Goal: Navigation & Orientation: Find specific page/section

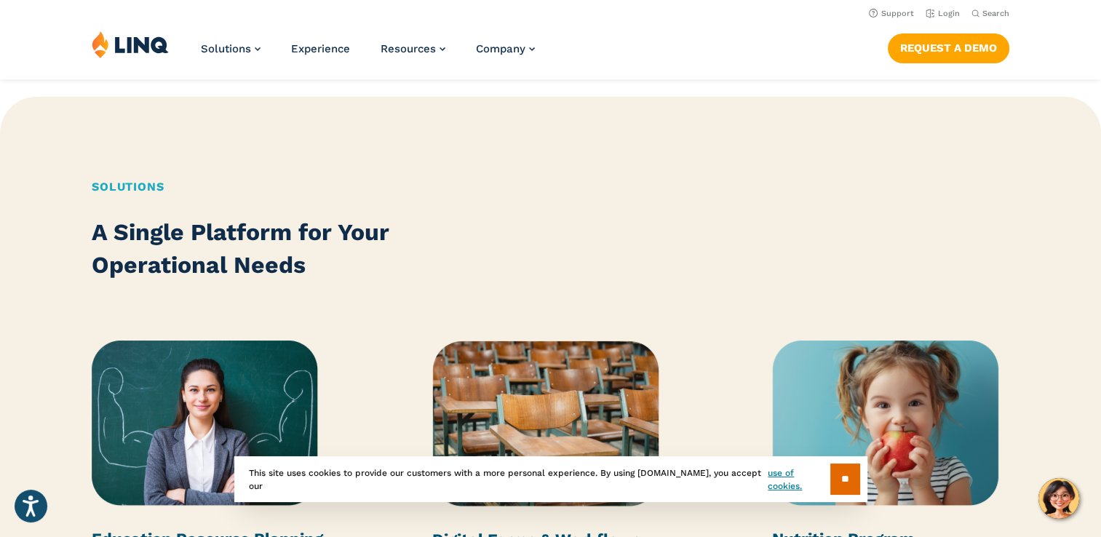
scroll to position [1164, 0]
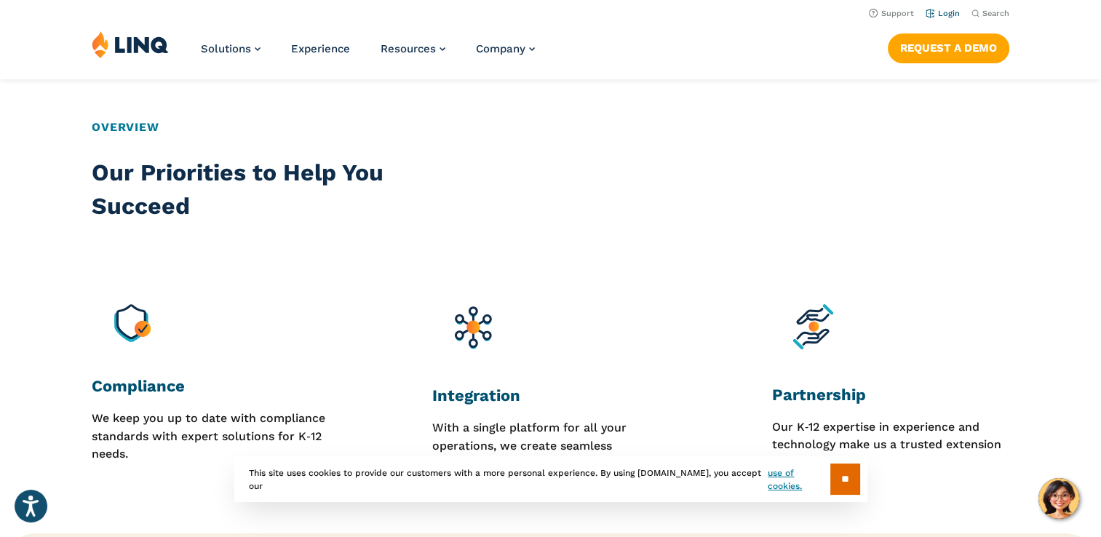
click at [946, 16] on link "Login" at bounding box center [942, 13] width 34 height 9
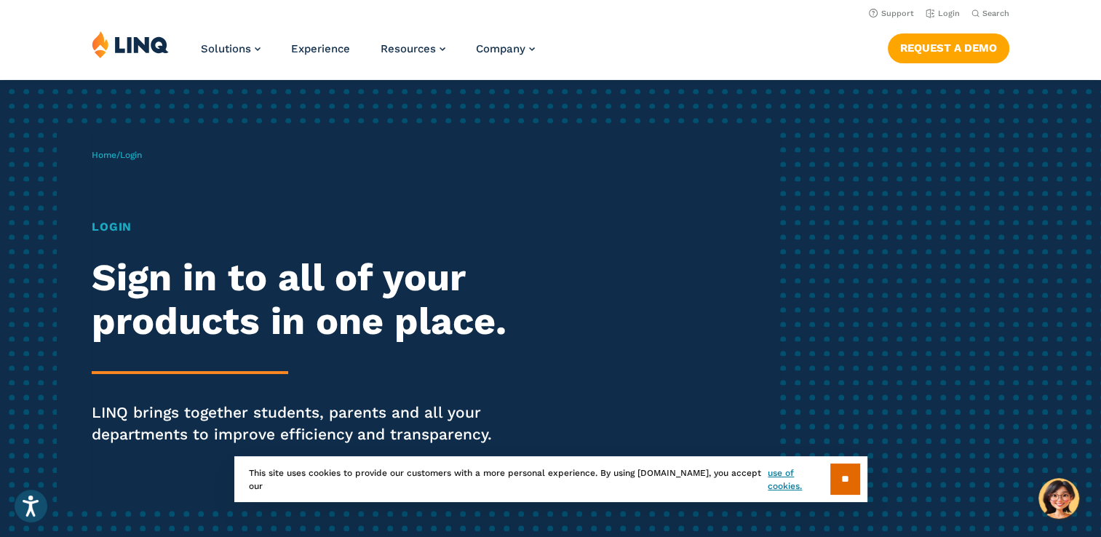
drag, startPoint x: 838, startPoint y: 476, endPoint x: 842, endPoint y: 467, distance: 10.1
click at [838, 476] on input "**" at bounding box center [845, 478] width 30 height 31
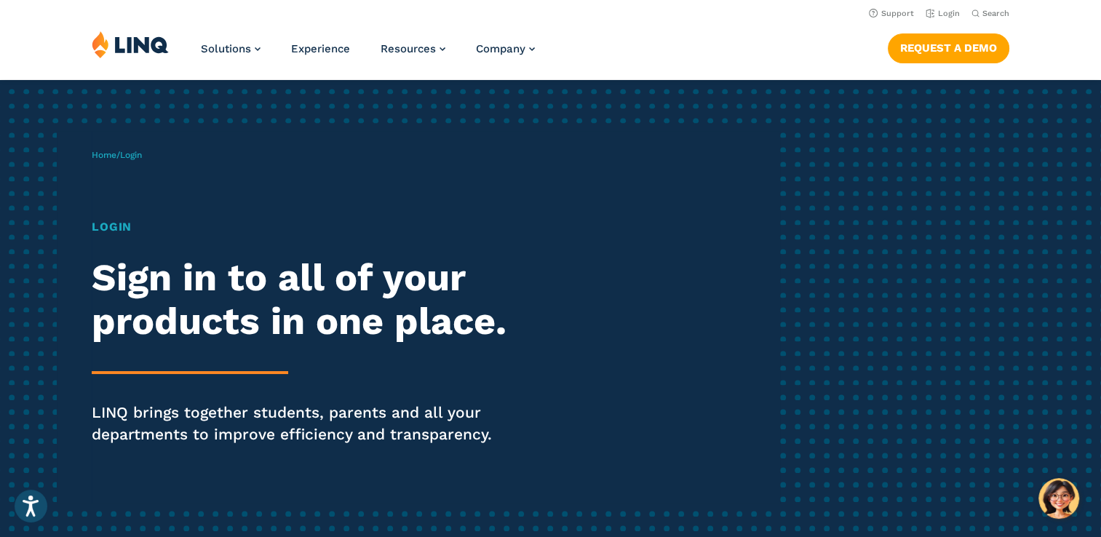
click at [129, 161] on p "Home / Login" at bounding box center [117, 154] width 50 height 13
click at [123, 143] on div "Home / Login Login Sign in to all of your products in one place. LINQ brings to…" at bounding box center [435, 317] width 687 height 372
click at [129, 151] on span "Login" at bounding box center [131, 155] width 22 height 10
click at [108, 234] on h1 "Login" at bounding box center [304, 226] width 424 height 17
click at [108, 231] on h1 "Login" at bounding box center [304, 226] width 424 height 17
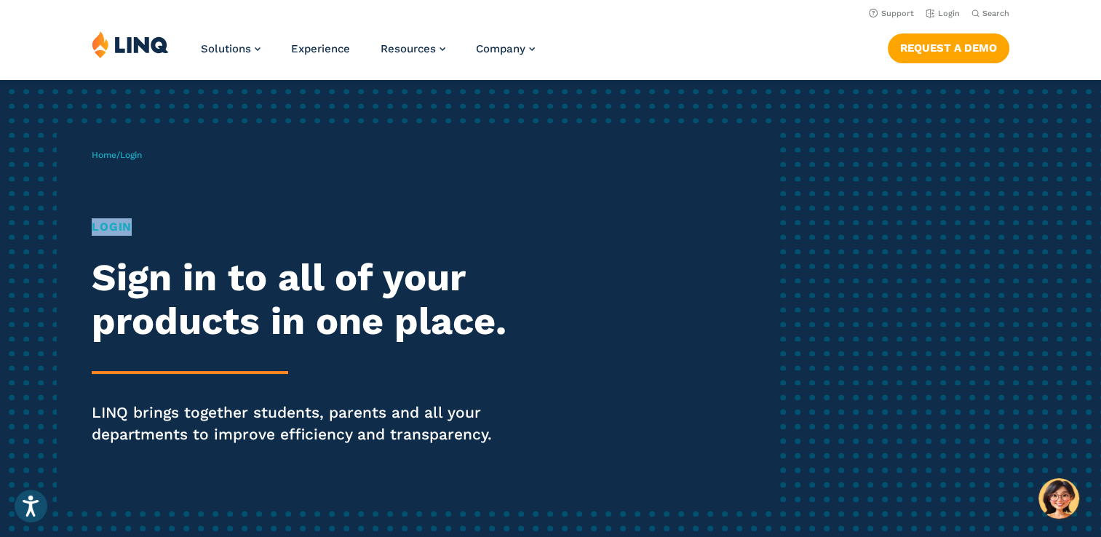
click at [111, 233] on h1 "Login" at bounding box center [304, 226] width 424 height 17
click at [111, 231] on h1 "Login" at bounding box center [304, 226] width 424 height 17
click at [941, 14] on link "Login" at bounding box center [942, 13] width 34 height 9
click at [115, 231] on h1 "Login" at bounding box center [304, 226] width 424 height 17
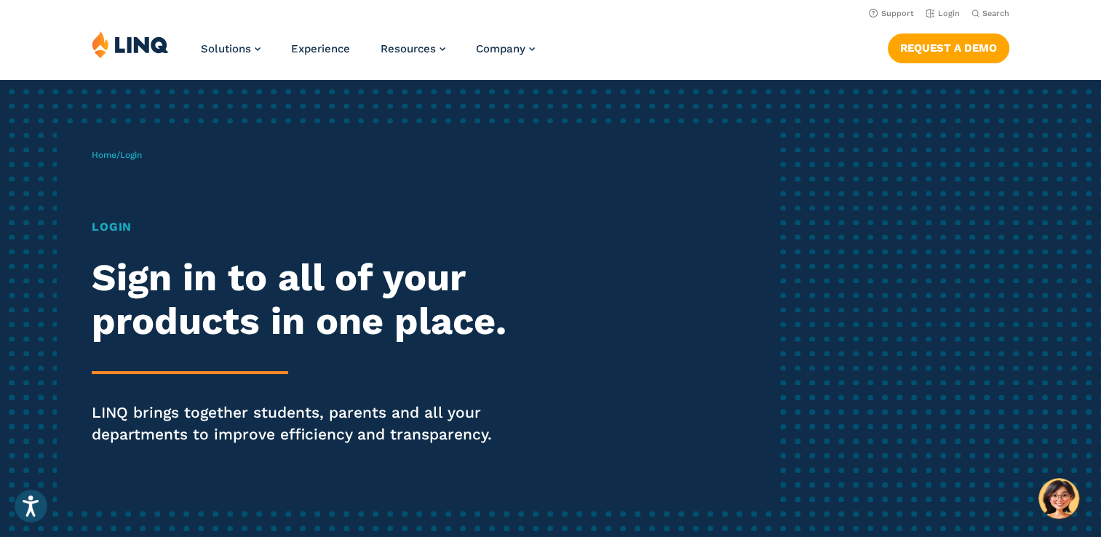
click at [125, 158] on span "Home / Login" at bounding box center [117, 155] width 50 height 10
click at [941, 16] on link "Login" at bounding box center [942, 13] width 34 height 9
click at [941, 13] on link "Login" at bounding box center [942, 13] width 34 height 9
click at [946, 12] on link "Login" at bounding box center [942, 13] width 34 height 9
click at [112, 228] on h1 "Login" at bounding box center [304, 226] width 424 height 17
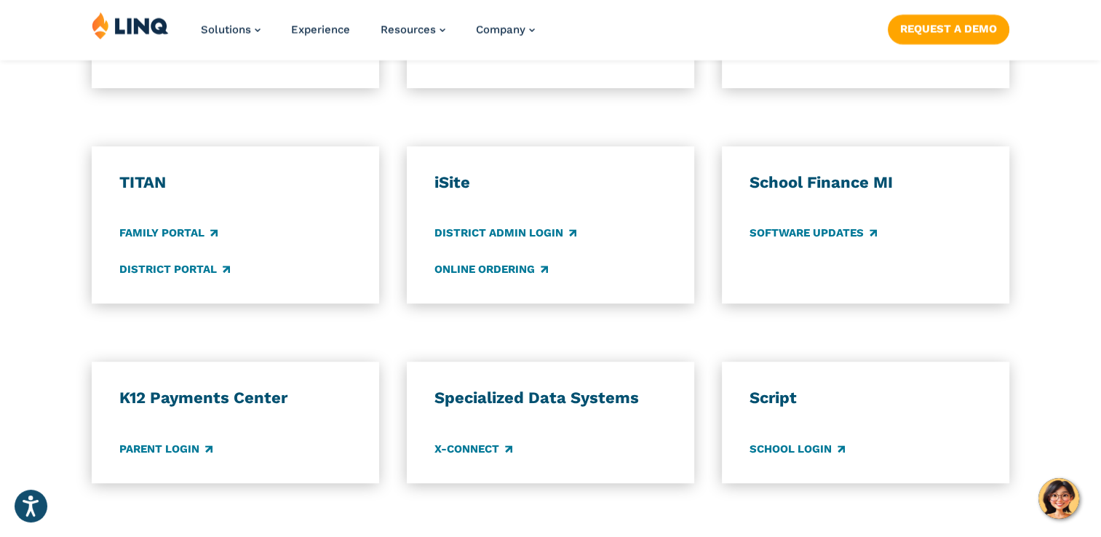
scroll to position [1091, 0]
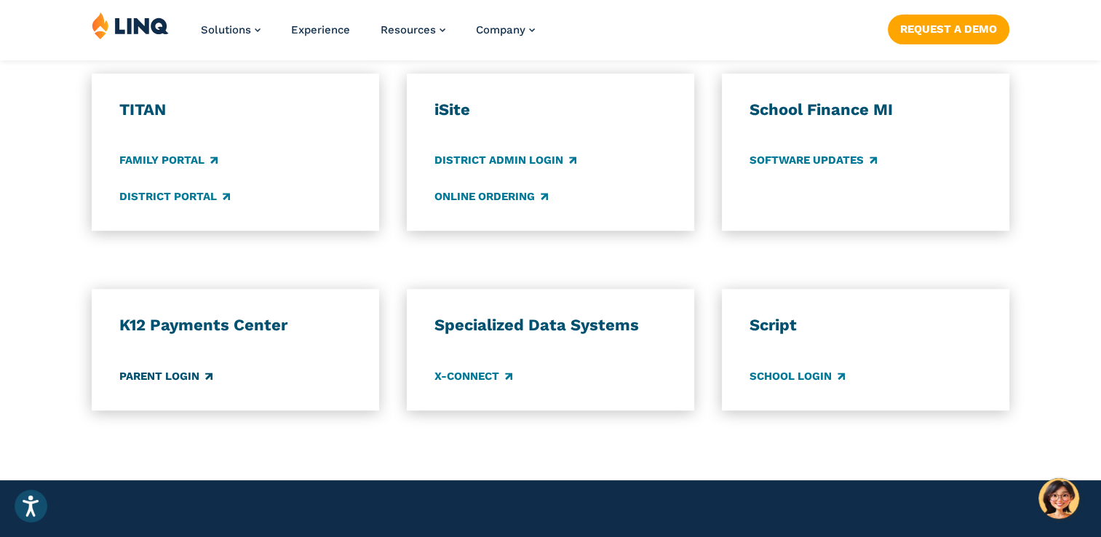
click at [171, 375] on link "Parent Login" at bounding box center [165, 376] width 93 height 16
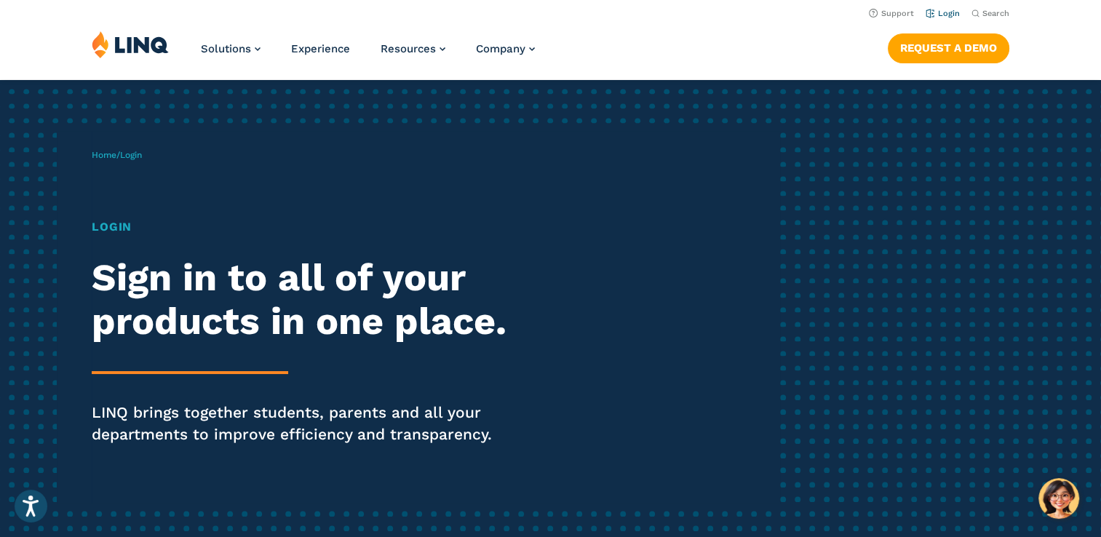
click at [944, 17] on link "Login" at bounding box center [942, 13] width 34 height 9
click at [946, 15] on link "Login" at bounding box center [942, 13] width 34 height 9
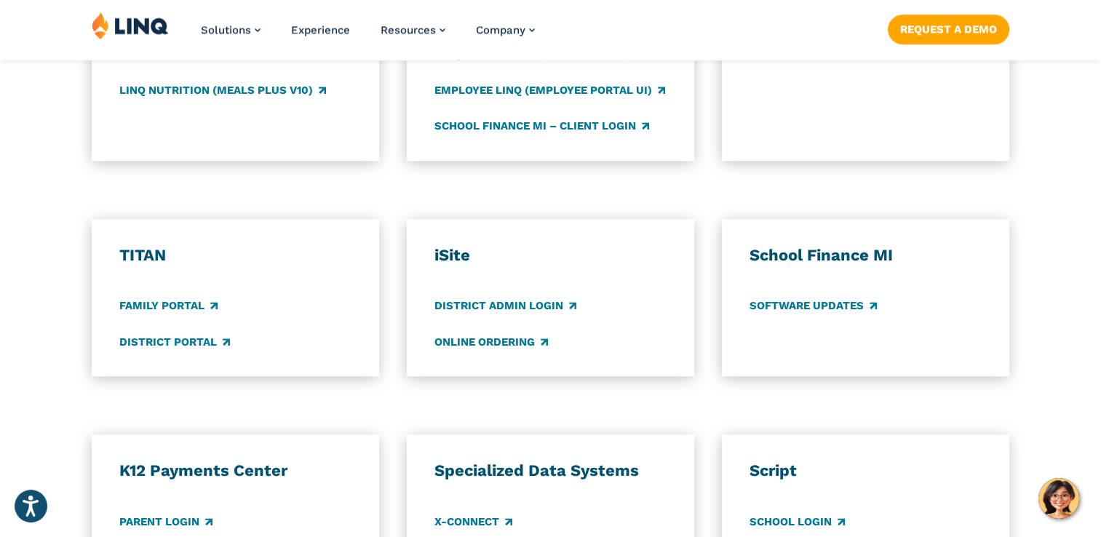
scroll to position [1091, 0]
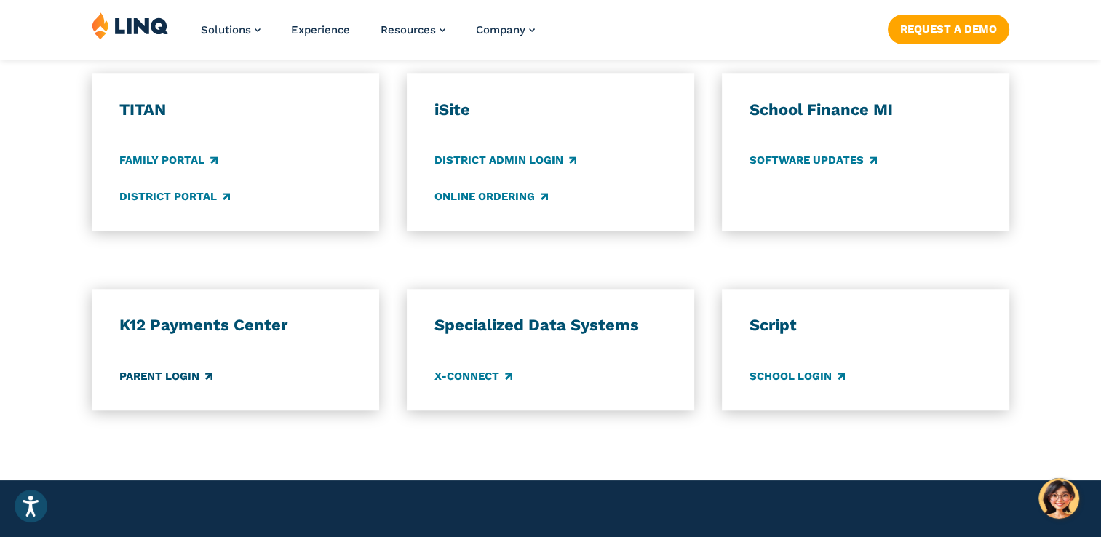
click at [152, 375] on link "Parent Login" at bounding box center [165, 376] width 93 height 16
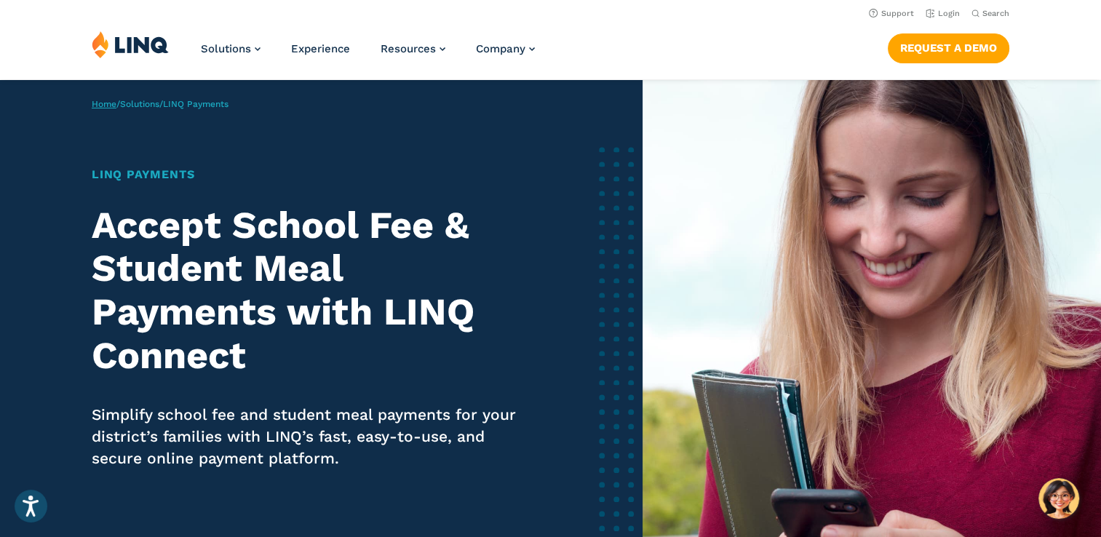
click at [97, 105] on link "Home" at bounding box center [104, 104] width 25 height 10
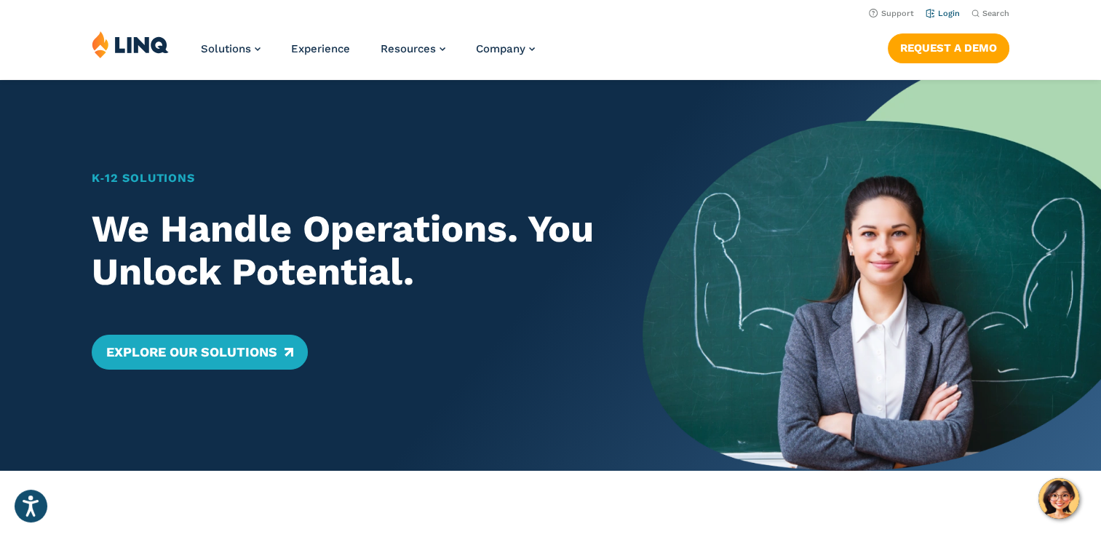
click at [937, 15] on link "Login" at bounding box center [942, 13] width 34 height 9
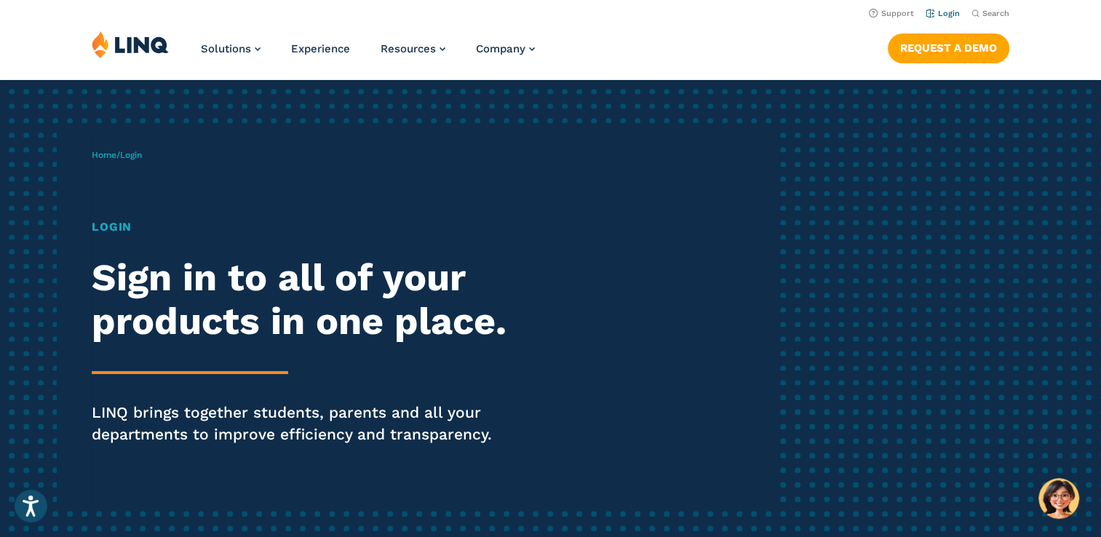
click at [954, 12] on link "Login" at bounding box center [942, 13] width 34 height 9
click at [946, 16] on link "Login" at bounding box center [942, 13] width 34 height 9
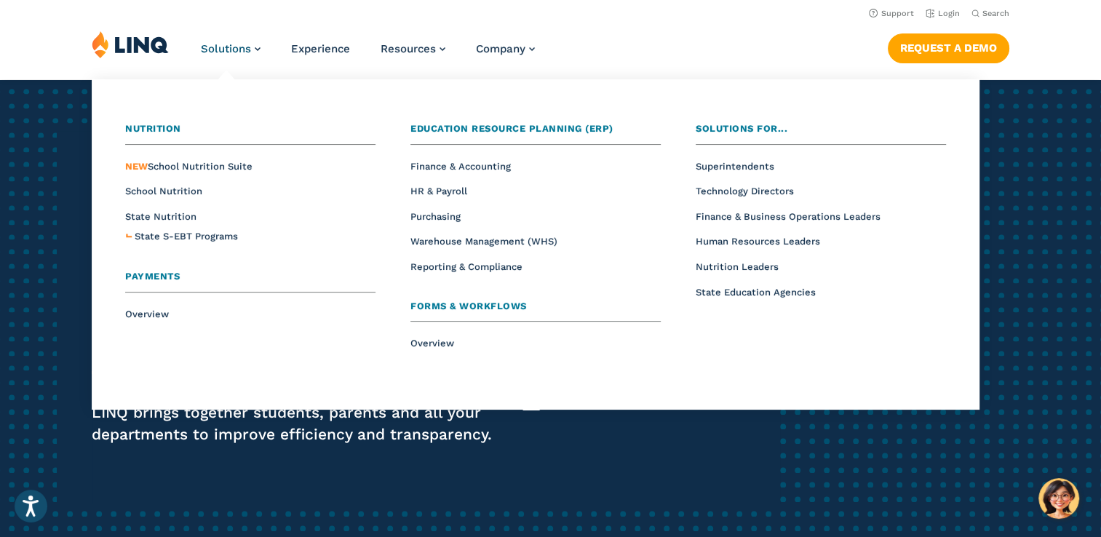
click at [151, 278] on span "Payments" at bounding box center [152, 276] width 55 height 11
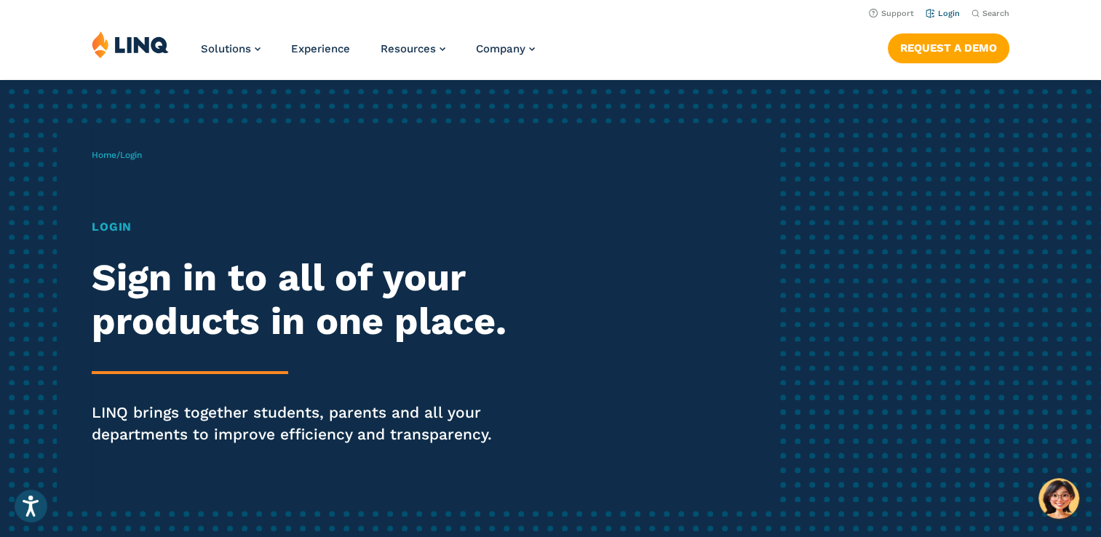
click at [953, 15] on link "Login" at bounding box center [942, 13] width 34 height 9
click at [1053, 194] on div "Home / Login Login Sign in to all of your products in one place. LINQ brings to…" at bounding box center [550, 317] width 1101 height 474
